Goal: Transaction & Acquisition: Purchase product/service

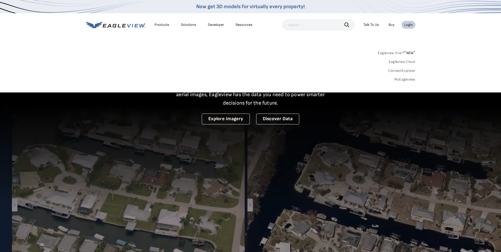
click at [401, 80] on link "MyEagleview" at bounding box center [404, 79] width 21 height 5
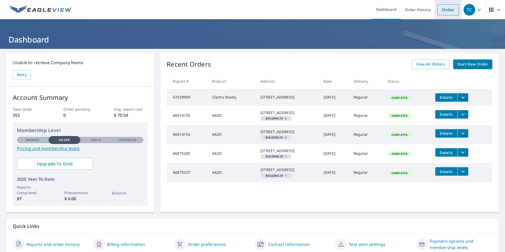
click at [445, 9] on link "Order" at bounding box center [447, 9] width 21 height 11
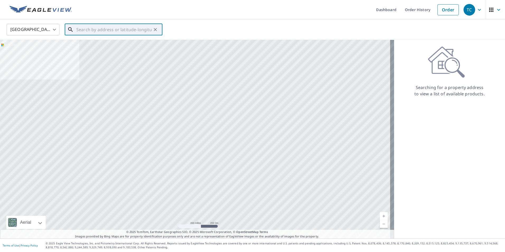
click at [108, 25] on input "text" at bounding box center [113, 29] width 75 height 15
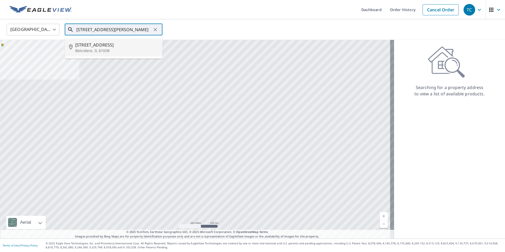
click at [91, 46] on span "1130 Pearl St" at bounding box center [116, 45] width 83 height 6
type input "1130 Pearl St Belvidere, IL 61008"
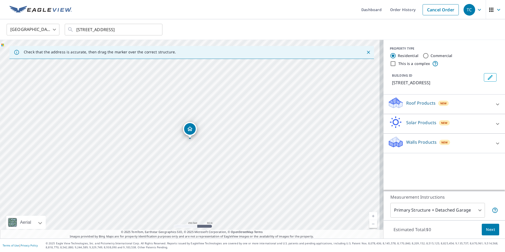
click at [494, 102] on icon at bounding box center [497, 104] width 6 height 6
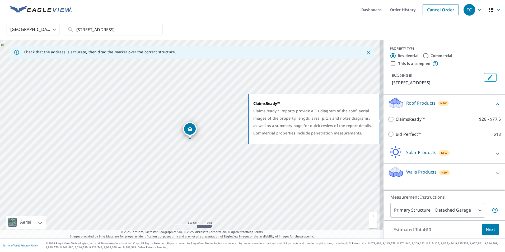
click at [387, 120] on input "ClaimsReady™ $28 - $77.5" at bounding box center [391, 119] width 8 height 6
checkbox input "true"
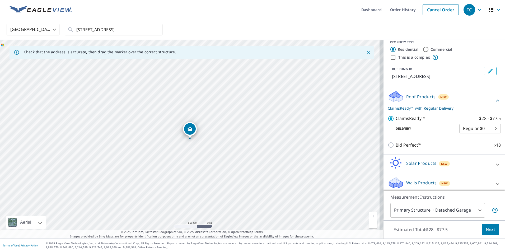
scroll to position [9, 0]
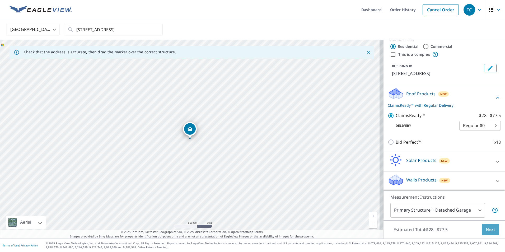
click at [488, 229] on span "Next" at bounding box center [490, 229] width 9 height 7
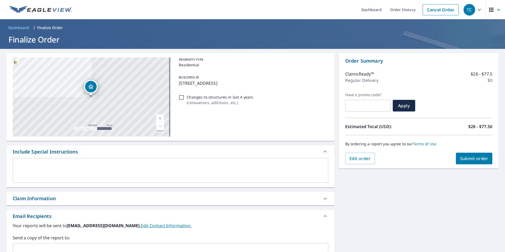
click at [322, 199] on icon at bounding box center [325, 198] width 6 height 6
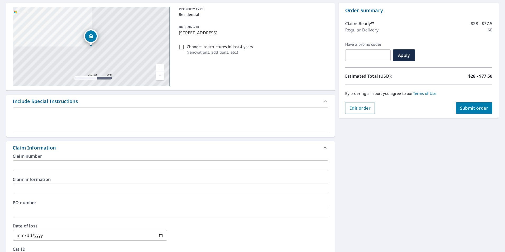
scroll to position [106, 0]
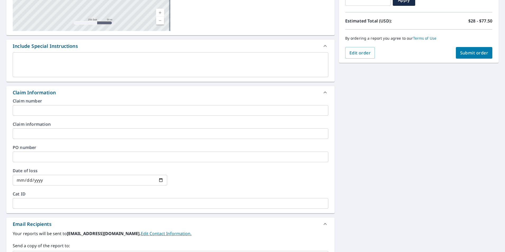
click at [65, 110] on input "text" at bounding box center [170, 110] width 315 height 11
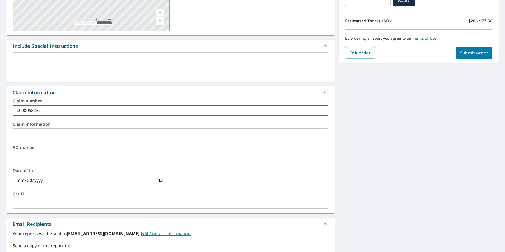
type input "C000058232"
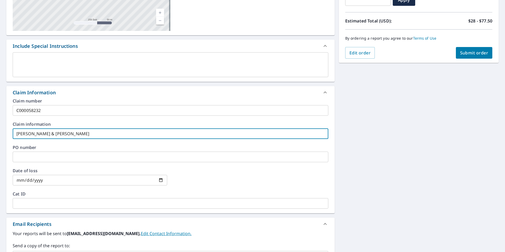
type input "Leonard & Diane Wollery"
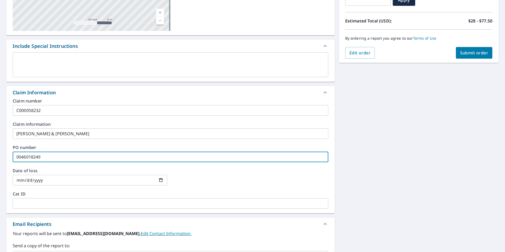
type input "0046018249"
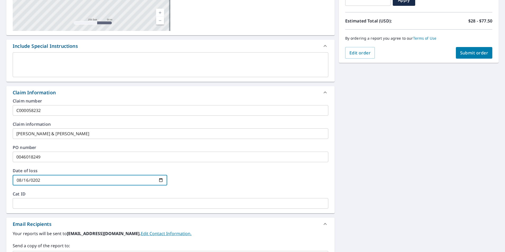
type input "2025-08-16"
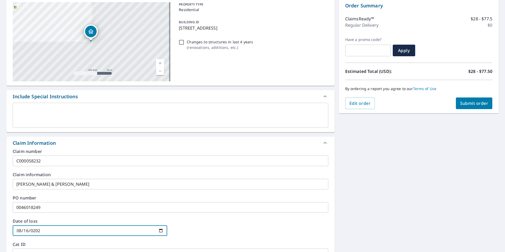
scroll to position [26, 0]
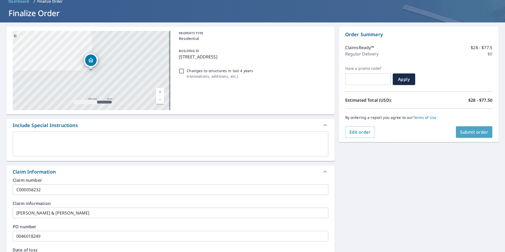
click at [473, 134] on span "Submit order" at bounding box center [474, 132] width 28 height 6
